Goal: Information Seeking & Learning: Learn about a topic

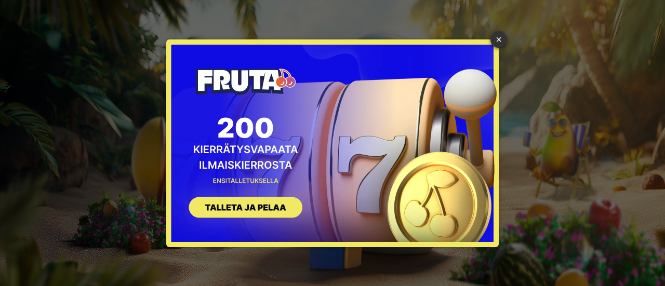
click at [264, 136] on div "× SIGN UP" at bounding box center [332, 143] width 332 height 208
click at [491, 44] on div "× SIGN UP" at bounding box center [332, 143] width 332 height 208
click at [495, 42] on link "×" at bounding box center [498, 39] width 17 height 17
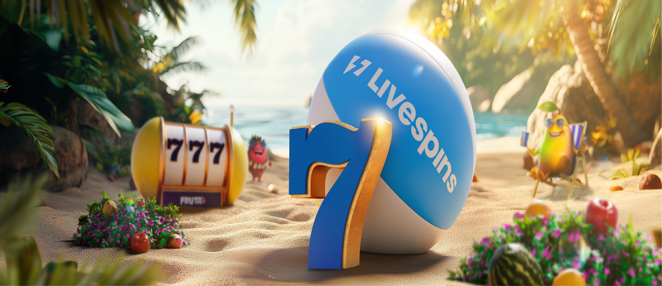
click at [60, 79] on span "Tarjoukset" at bounding box center [42, 74] width 35 height 9
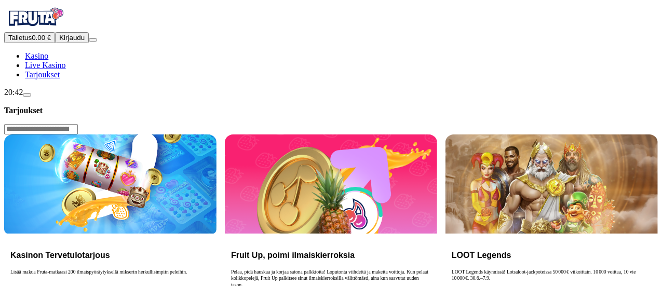
click at [210, 269] on p "Lisää makua Fruta-matkaasi 200 ilmaispyöräytyksellä mikserin herkullisimpiin pe…" at bounding box center [110, 285] width 200 height 33
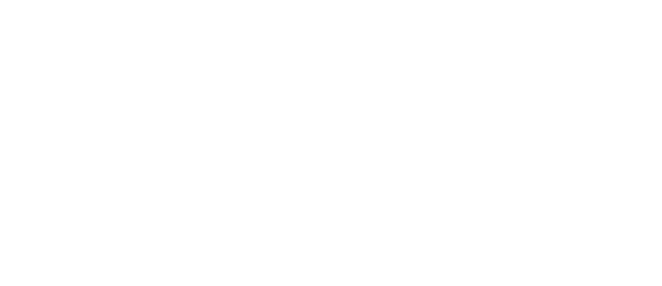
scroll to position [197, 0]
